Goal: Transaction & Acquisition: Purchase product/service

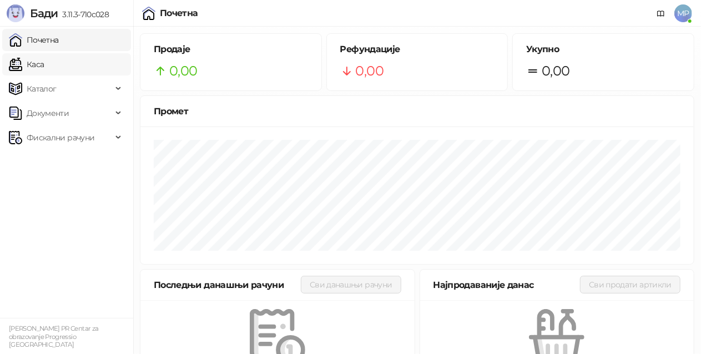
click at [44, 64] on link "Каса" at bounding box center [26, 64] width 35 height 22
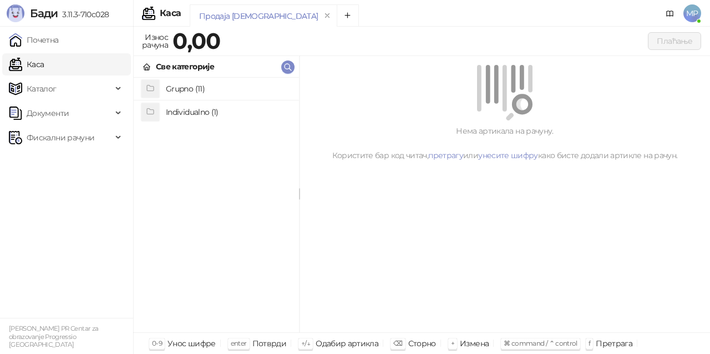
click at [243, 83] on h4 "Grupno (11)" at bounding box center [228, 89] width 124 height 18
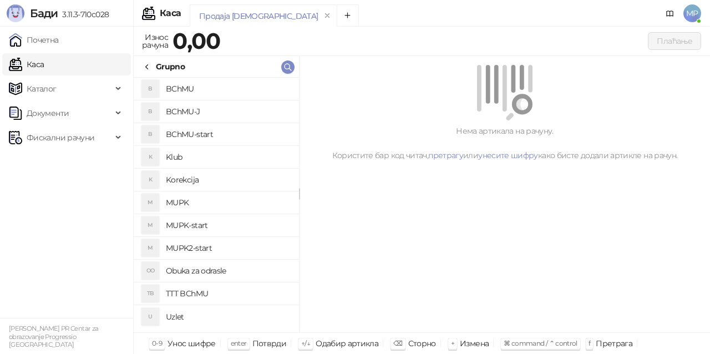
click at [239, 112] on h4 "BChMU-J" at bounding box center [228, 112] width 124 height 18
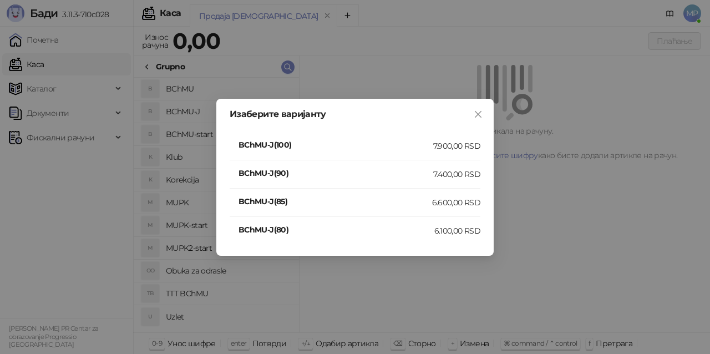
click at [460, 174] on div "7.400,00 RSD" at bounding box center [456, 174] width 47 height 12
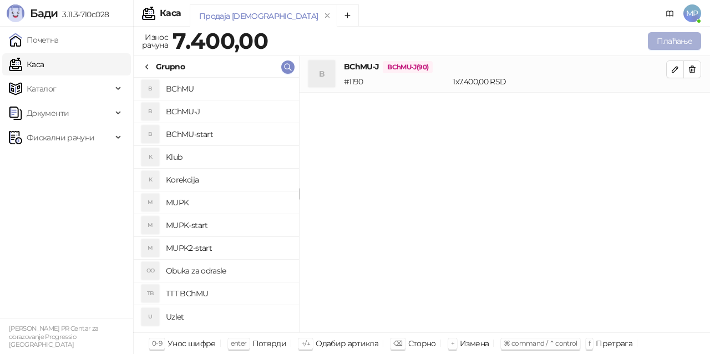
click at [693, 38] on button "Плаћање" at bounding box center [674, 41] width 53 height 18
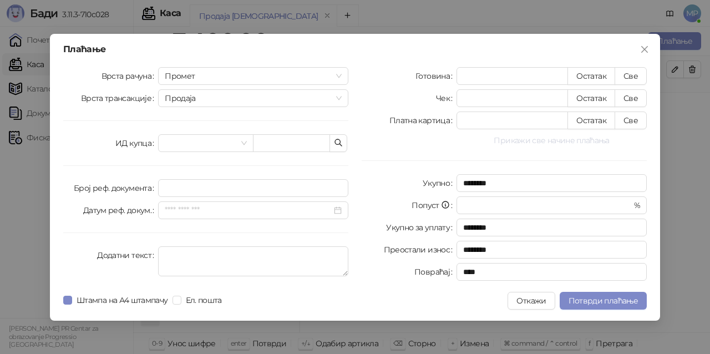
click at [575, 139] on button "Прикажи све начине плаћања" at bounding box center [552, 140] width 190 height 13
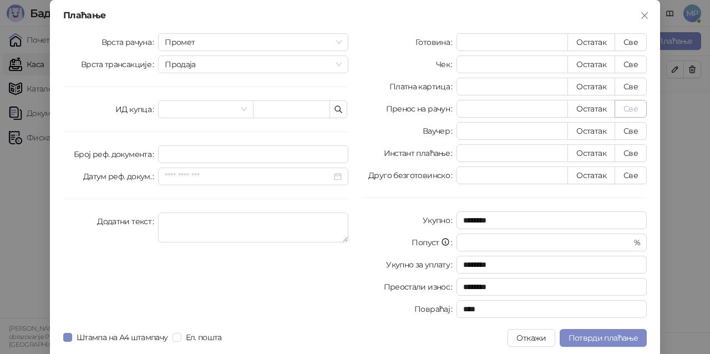
click at [633, 112] on button "Све" at bounding box center [631, 109] width 32 height 18
type input "****"
click at [626, 338] on span "Потврди плаћање" at bounding box center [603, 338] width 69 height 10
